Goal: Obtain resource: Obtain resource

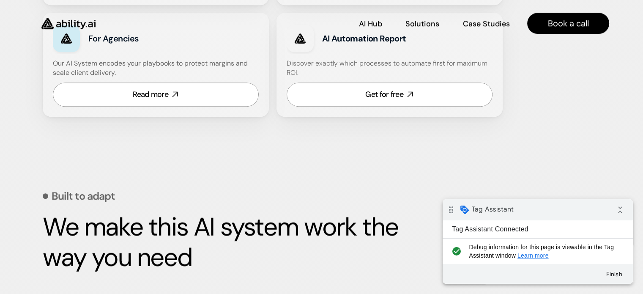
scroll to position [636, 0]
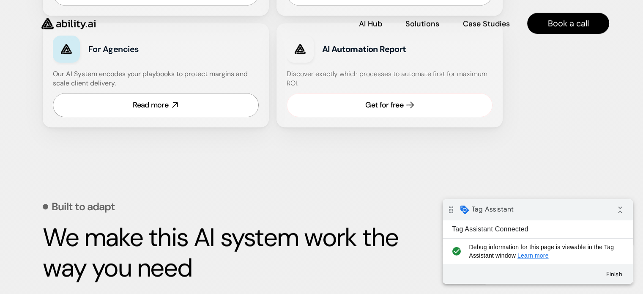
click at [396, 104] on div "Get for free" at bounding box center [384, 105] width 38 height 11
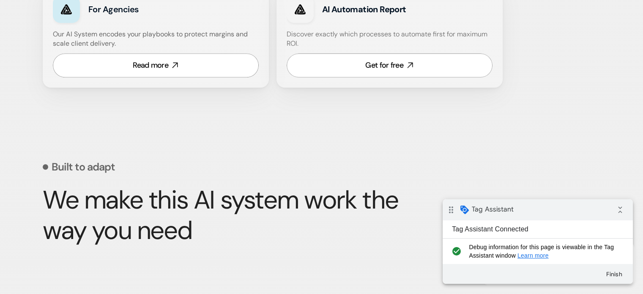
scroll to position [676, 0]
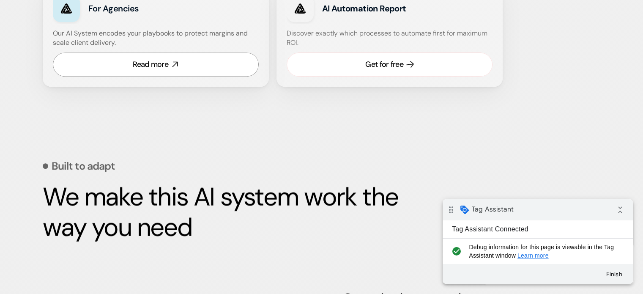
click at [369, 66] on div "Get for free" at bounding box center [384, 64] width 38 height 11
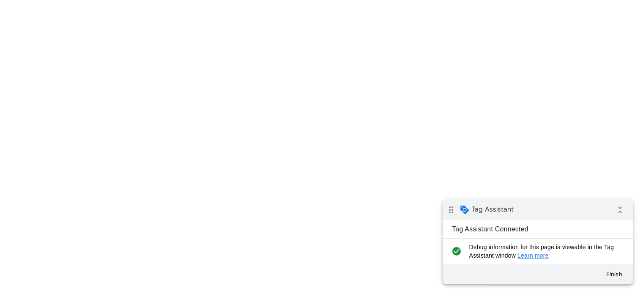
scroll to position [54, 0]
